Goal: Task Accomplishment & Management: Manage account settings

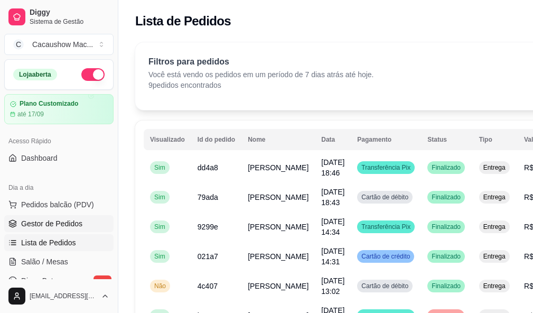
click at [71, 224] on span "Gestor de Pedidos" at bounding box center [51, 223] width 61 height 11
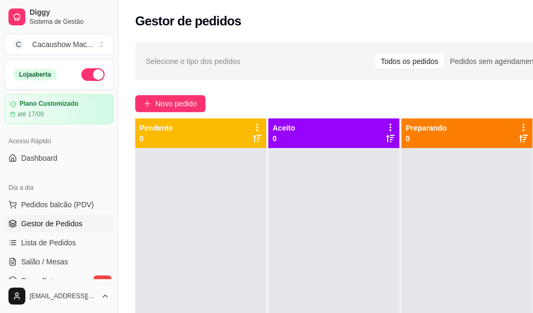
click at [90, 76] on button "button" at bounding box center [92, 74] width 23 height 13
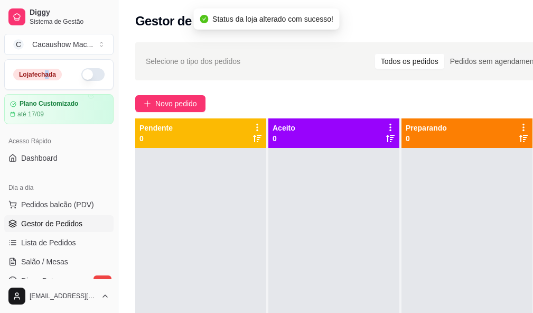
click at [46, 65] on div "Loja fechada" at bounding box center [59, 75] width 108 height 30
click at [81, 77] on button "button" at bounding box center [92, 74] width 23 height 13
click at [89, 73] on button "button" at bounding box center [92, 74] width 23 height 13
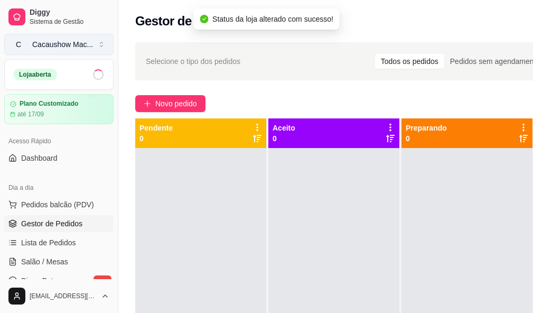
click at [101, 47] on button "C Cacaushow Mac ..." at bounding box center [58, 44] width 109 height 21
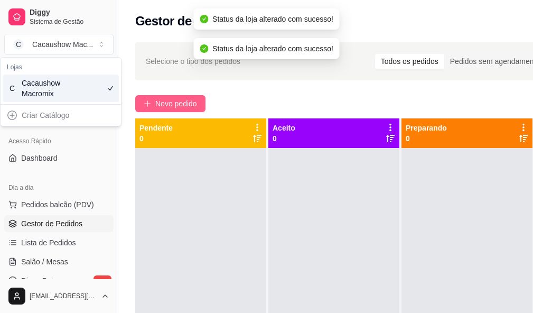
click at [152, 99] on button "Novo pedido" at bounding box center [170, 103] width 70 height 17
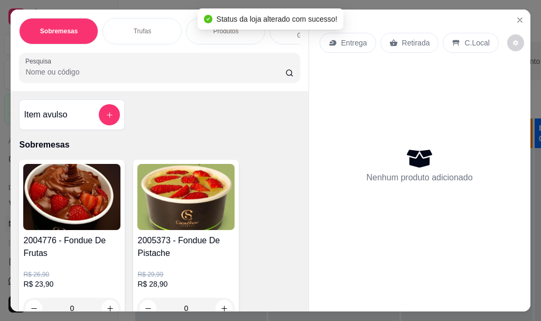
click at [524, 11] on div "Entrega Retirada C.Local Nenhum produto adicionado" at bounding box center [419, 152] width 221 height 285
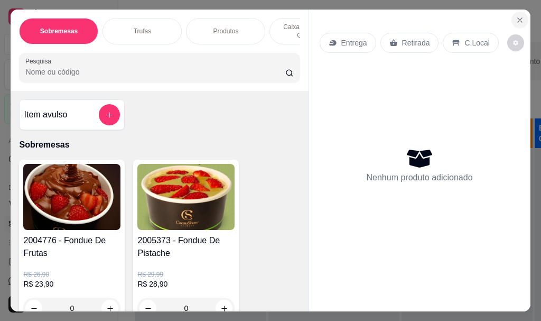
click at [518, 16] on icon "Close" at bounding box center [520, 20] width 8 height 8
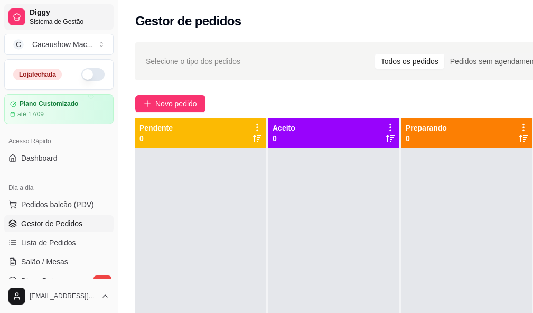
click at [58, 14] on span "Diggy" at bounding box center [70, 13] width 80 height 10
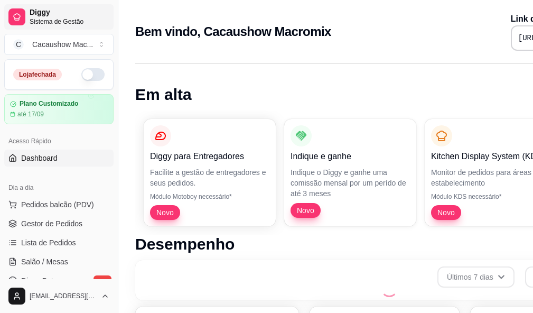
scroll to position [440, 0]
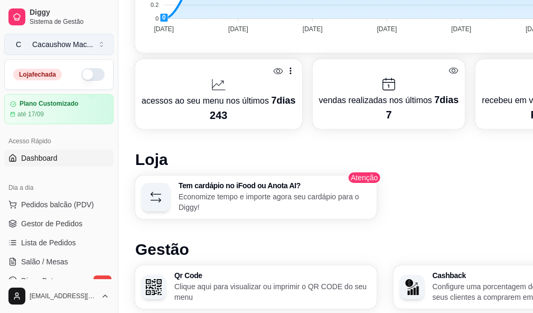
click at [94, 53] on button "C Cacaushow Mac ..." at bounding box center [58, 44] width 109 height 21
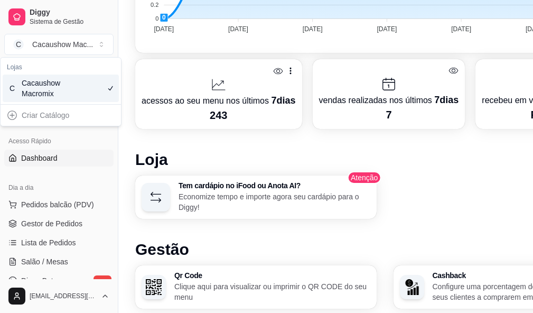
click at [91, 78] on div "C Cacaushow Macromix" at bounding box center [61, 88] width 116 height 27
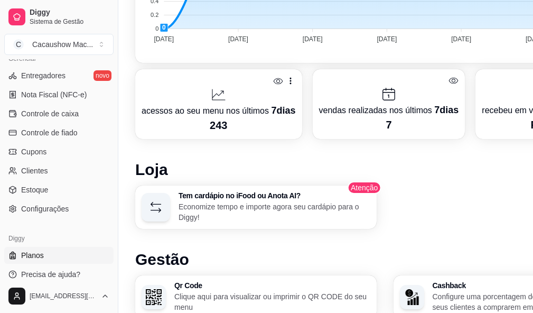
scroll to position [546, 0]
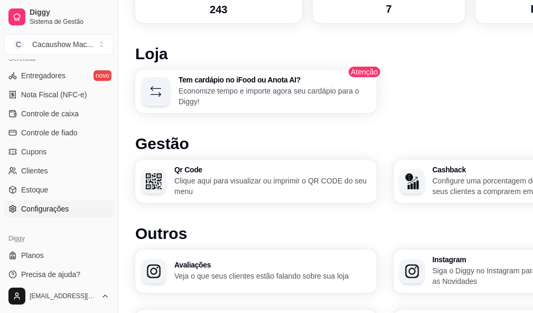
click at [49, 214] on link "Configurações" at bounding box center [58, 208] width 109 height 17
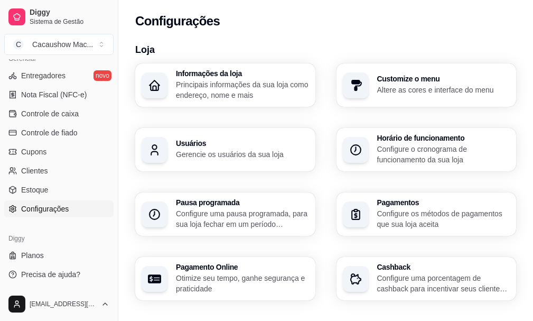
click at [377, 142] on h3 "Horário de funcionamento" at bounding box center [443, 137] width 133 height 7
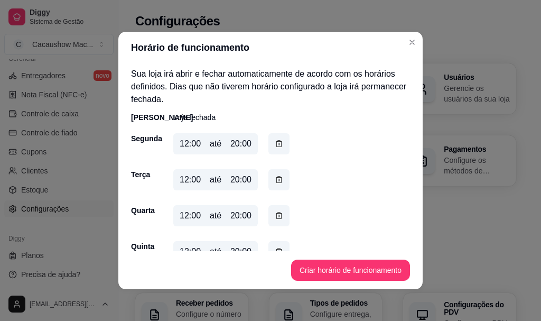
click at [235, 144] on div "20:00" at bounding box center [240, 143] width 21 height 13
click at [238, 142] on div "20:00" at bounding box center [240, 143] width 21 height 13
drag, startPoint x: 226, startPoint y: 140, endPoint x: 236, endPoint y: 144, distance: 10.7
click at [236, 144] on div "12:00 até 20:00" at bounding box center [215, 143] width 85 height 21
click at [240, 149] on div "20:00" at bounding box center [240, 143] width 21 height 13
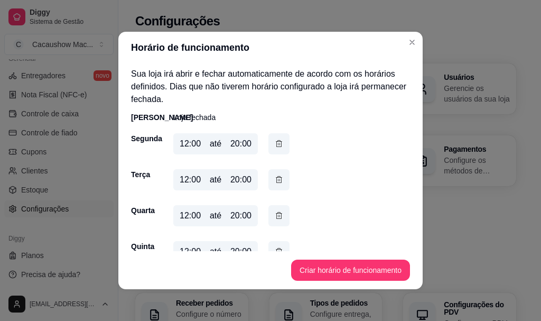
click at [235, 139] on div "20:00" at bounding box center [240, 143] width 21 height 13
click at [231, 146] on div "20:00" at bounding box center [240, 143] width 21 height 13
click at [277, 144] on icon "button" at bounding box center [279, 144] width 8 height 12
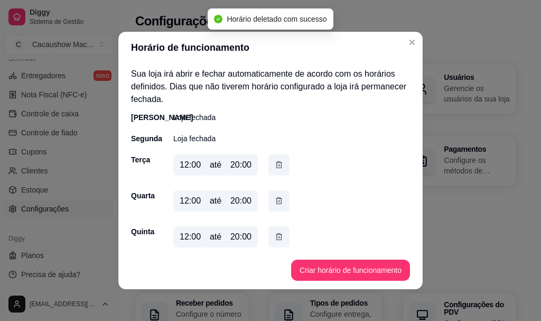
click at [174, 142] on p "Loja fechada" at bounding box center [194, 138] width 42 height 11
drag, startPoint x: 221, startPoint y: 141, endPoint x: 179, endPoint y: 131, distance: 44.0
click at [190, 133] on div "Segunda Loja fechada" at bounding box center [270, 138] width 279 height 11
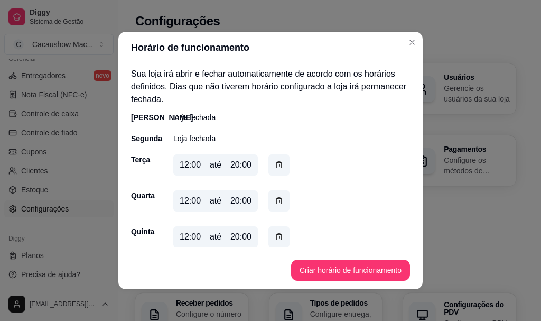
drag, startPoint x: 180, startPoint y: 131, endPoint x: 234, endPoint y: 118, distance: 55.4
click at [183, 129] on div "[PERSON_NAME] fechada Segunda Loja fechada Terça 12:00 até 20:00 Quarta 12:00 a…" at bounding box center [270, 217] width 279 height 211
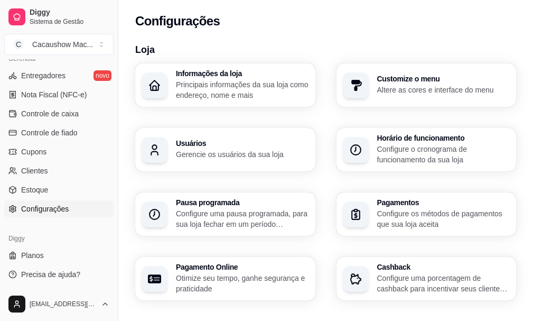
click at [377, 135] on h3 "Horário de funcionamento" at bounding box center [443, 137] width 133 height 7
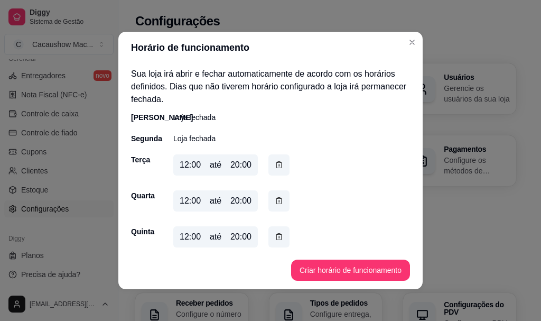
click at [187, 144] on div "[PERSON_NAME] fechada Segunda Loja fechada Terça 12:00 até 20:00 Quarta 12:00 a…" at bounding box center [270, 217] width 279 height 211
click at [189, 140] on div "[PERSON_NAME] fechada Segunda Loja fechada Terça 12:00 até 20:00 Quarta 12:00 a…" at bounding box center [270, 217] width 279 height 211
click at [189, 140] on p "Loja fechada" at bounding box center [194, 138] width 42 height 11
drag, startPoint x: 162, startPoint y: 133, endPoint x: 141, endPoint y: 134, distance: 21.7
click at [151, 133] on div "[PERSON_NAME] fechada Segunda Loja fechada Terça 12:00 até 20:00 Quarta 12:00 a…" at bounding box center [270, 217] width 279 height 211
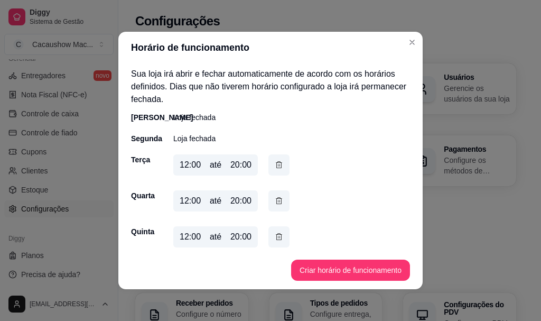
drag, startPoint x: 141, startPoint y: 134, endPoint x: 129, endPoint y: 136, distance: 11.9
click at [131, 136] on div "Segunda" at bounding box center [141, 138] width 21 height 11
drag, startPoint x: 124, startPoint y: 136, endPoint x: 161, endPoint y: 138, distance: 37.0
click at [128, 136] on div "Sua loja irá abrir e fechar automaticamente de acordo com os horários definidos…" at bounding box center [270, 157] width 304 height 188
click at [183, 138] on p "Loja fechada" at bounding box center [194, 138] width 42 height 11
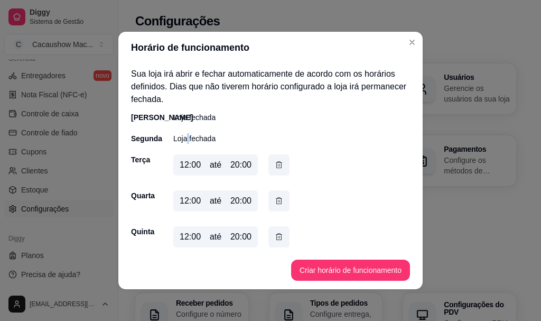
click at [183, 138] on p "Loja fechada" at bounding box center [194, 138] width 42 height 11
click at [152, 138] on div "Segunda" at bounding box center [141, 138] width 21 height 11
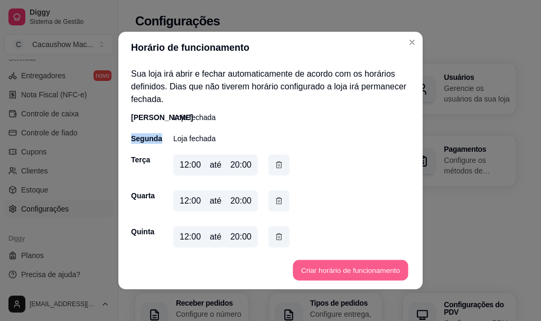
click at [328, 273] on button "Criar horário de funcionamento" at bounding box center [350, 270] width 115 height 21
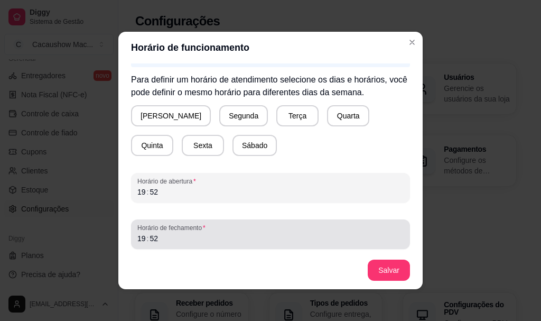
scroll to position [117, 0]
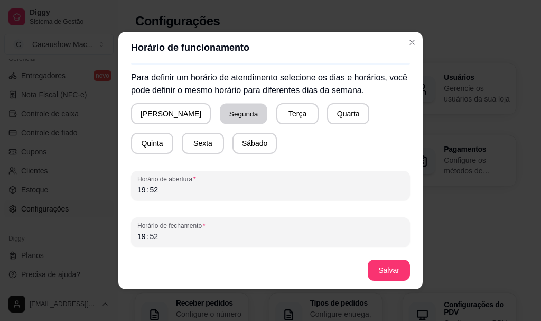
click at [220, 115] on button "Segunda" at bounding box center [243, 114] width 47 height 21
click at [274, 117] on button "Terça" at bounding box center [295, 113] width 42 height 21
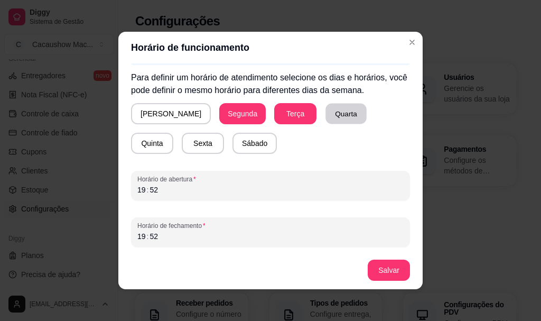
click at [325, 114] on button "Quarta" at bounding box center [345, 114] width 41 height 21
click at [173, 133] on button "Quinta" at bounding box center [152, 143] width 42 height 21
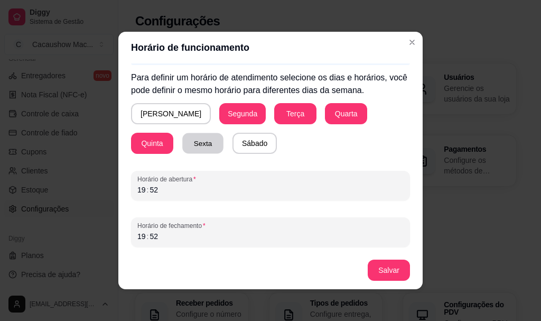
click at [182, 144] on button "Sexta" at bounding box center [202, 143] width 41 height 21
click at [233, 143] on button "Sábado" at bounding box center [254, 143] width 43 height 21
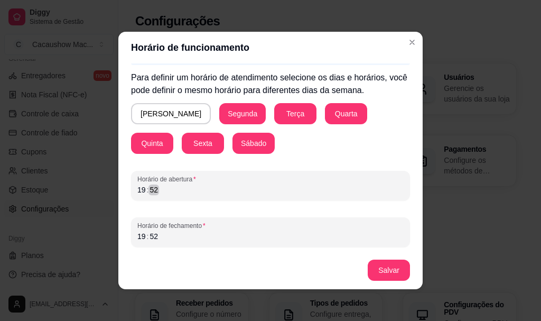
click at [152, 191] on div "52" at bounding box center [153, 189] width 11 height 11
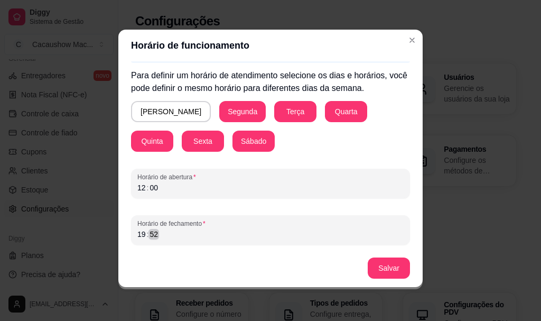
click at [159, 241] on div "Horário de fechamento 19 : 52" at bounding box center [270, 230] width 279 height 30
click at [372, 271] on button "Salvar" at bounding box center [389, 267] width 42 height 21
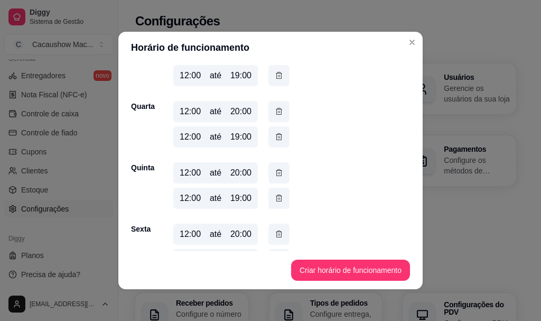
scroll to position [113, 0]
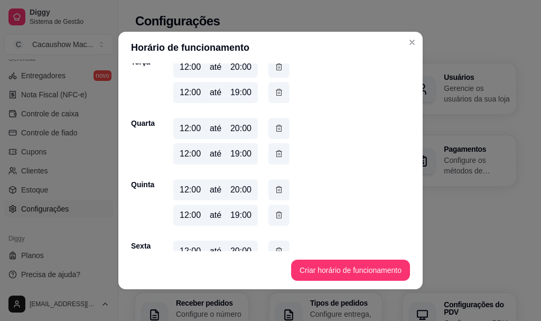
click at [248, 190] on div "12:00 até 20:00" at bounding box center [215, 189] width 85 height 21
click at [275, 189] on icon "button" at bounding box center [279, 189] width 8 height 11
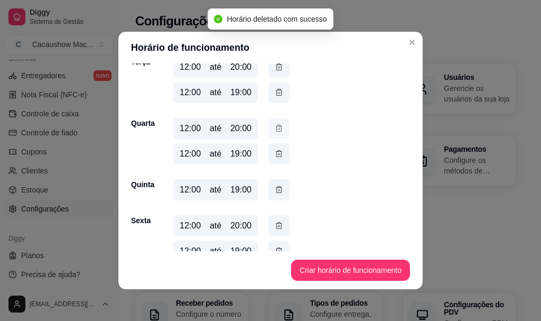
click at [276, 129] on icon "button" at bounding box center [279, 128] width 8 height 11
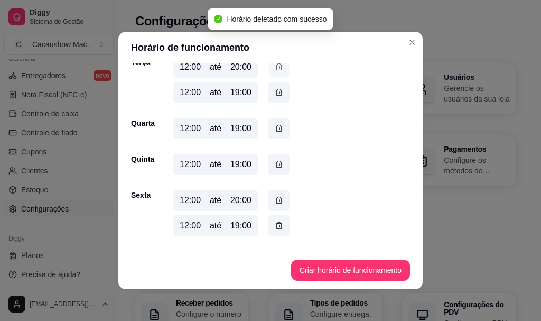
click at [275, 69] on icon "button" at bounding box center [279, 66] width 8 height 11
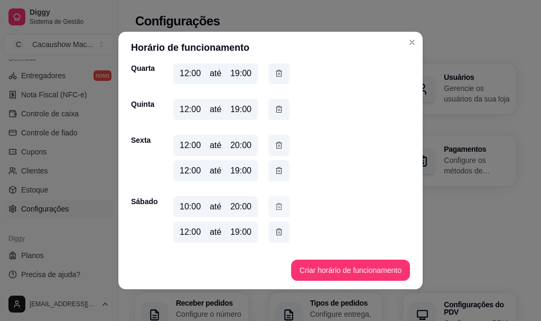
scroll to position [2, 0]
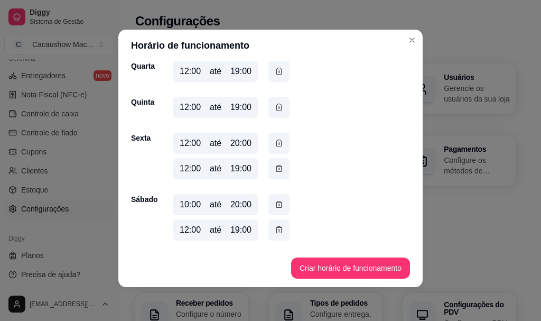
click at [203, 227] on div "12:00 até 19:00" at bounding box center [215, 229] width 85 height 21
click at [197, 228] on div "12:00 até 19:00" at bounding box center [215, 229] width 85 height 21
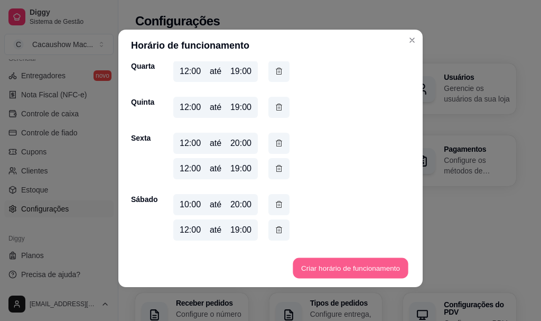
click at [306, 264] on button "Criar horário de funcionamento" at bounding box center [350, 268] width 115 height 21
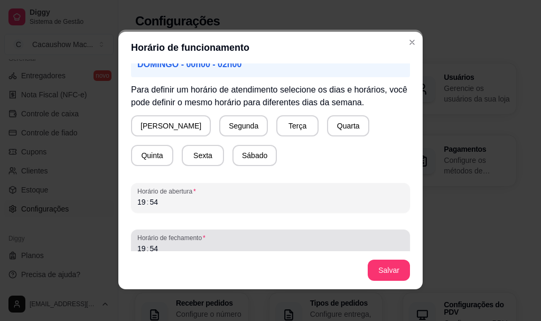
scroll to position [106, 0]
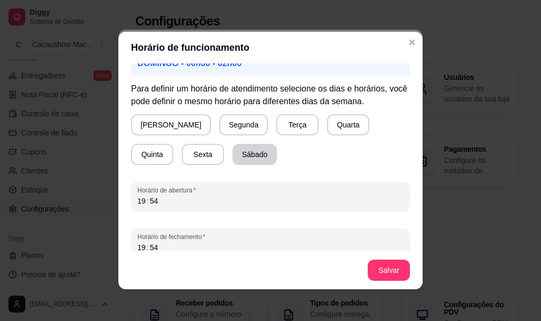
click at [232, 150] on button "Sábado" at bounding box center [254, 154] width 44 height 21
click at [176, 203] on div "19 : 54" at bounding box center [270, 200] width 266 height 13
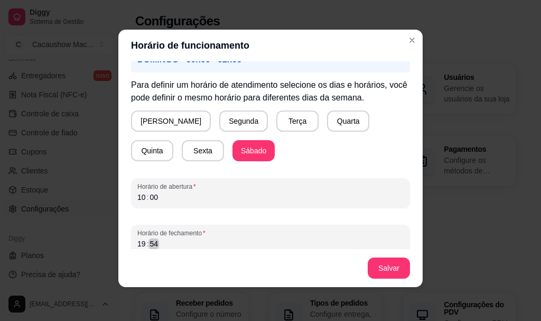
click at [159, 246] on div "19 : 54" at bounding box center [270, 243] width 266 height 13
click at [399, 272] on button "Salvar" at bounding box center [388, 268] width 41 height 21
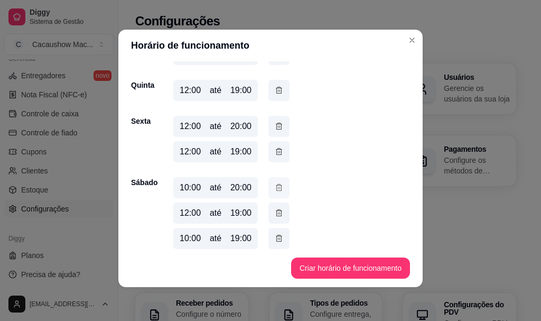
scroll to position [167, 0]
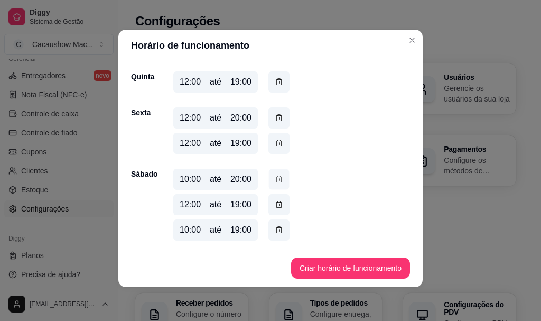
click at [276, 180] on icon "button" at bounding box center [279, 178] width 8 height 11
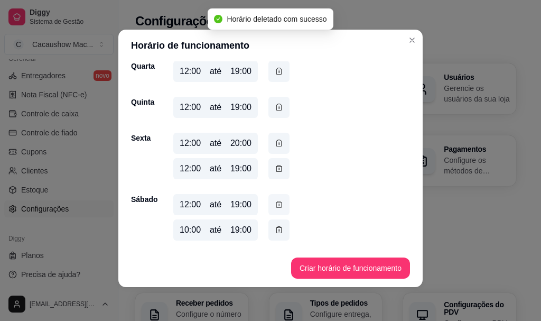
scroll to position [142, 0]
click at [275, 203] on icon "button" at bounding box center [279, 205] width 8 height 12
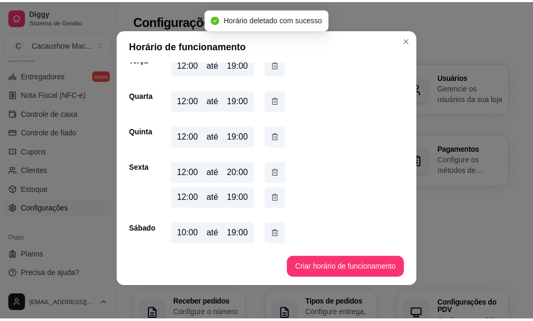
scroll to position [117, 0]
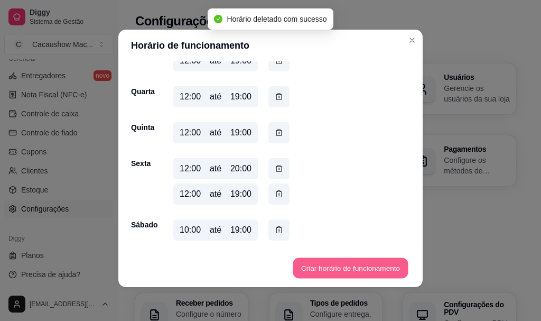
click at [344, 267] on button "Criar horário de funcionamento" at bounding box center [350, 268] width 115 height 21
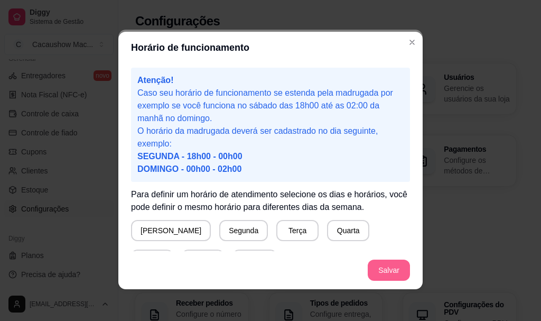
click at [396, 270] on button "Salvar" at bounding box center [389, 269] width 42 height 21
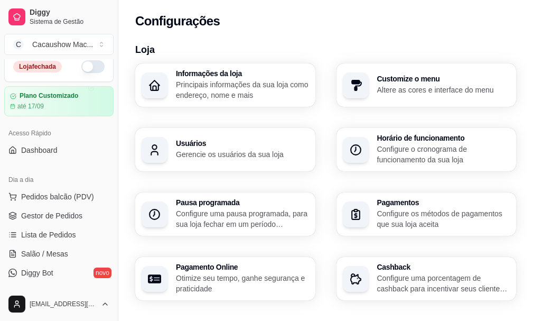
scroll to position [0, 0]
